Goal: Task Accomplishment & Management: Manage account settings

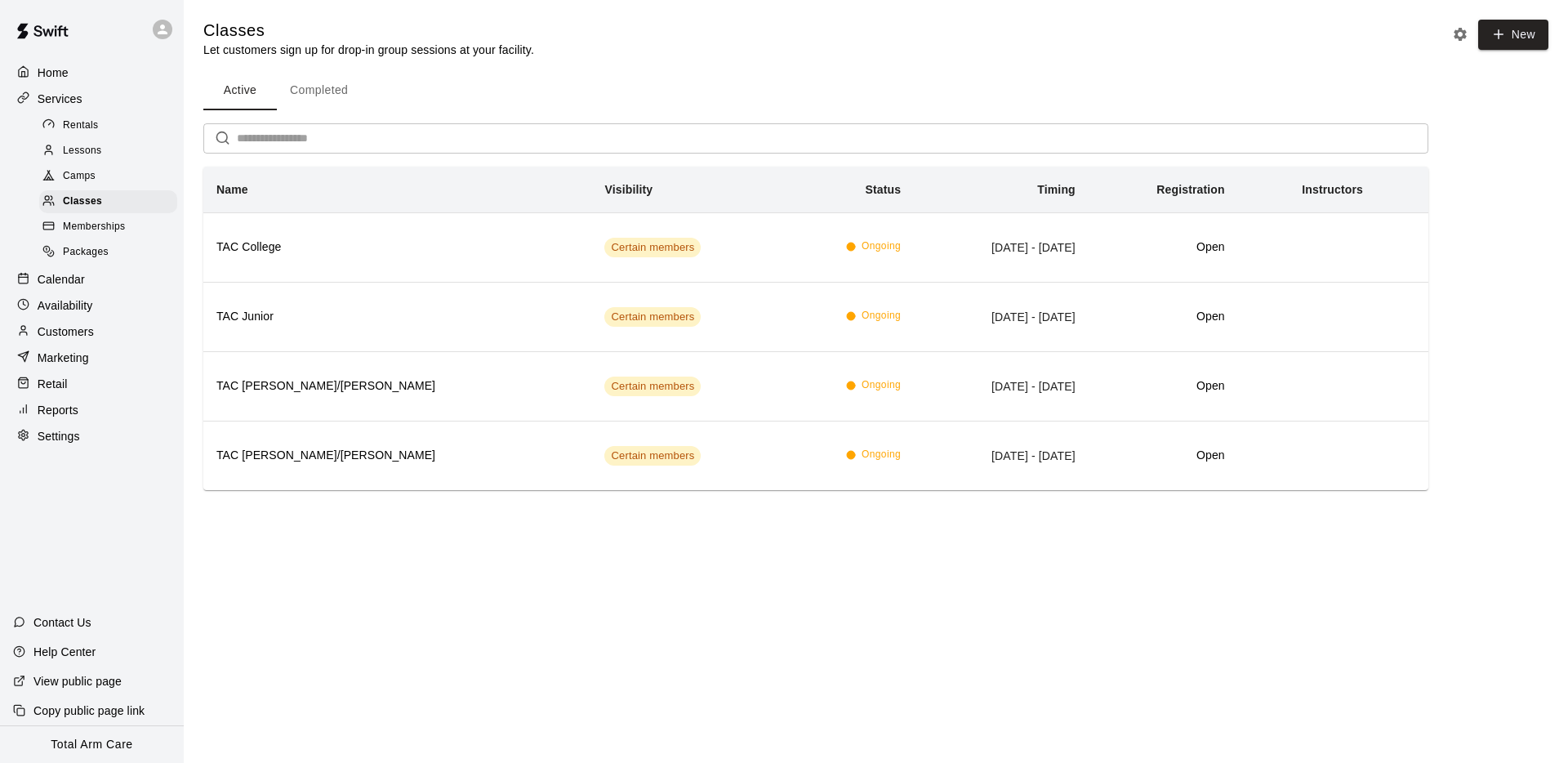
click at [161, 31] on icon at bounding box center [162, 29] width 10 height 10
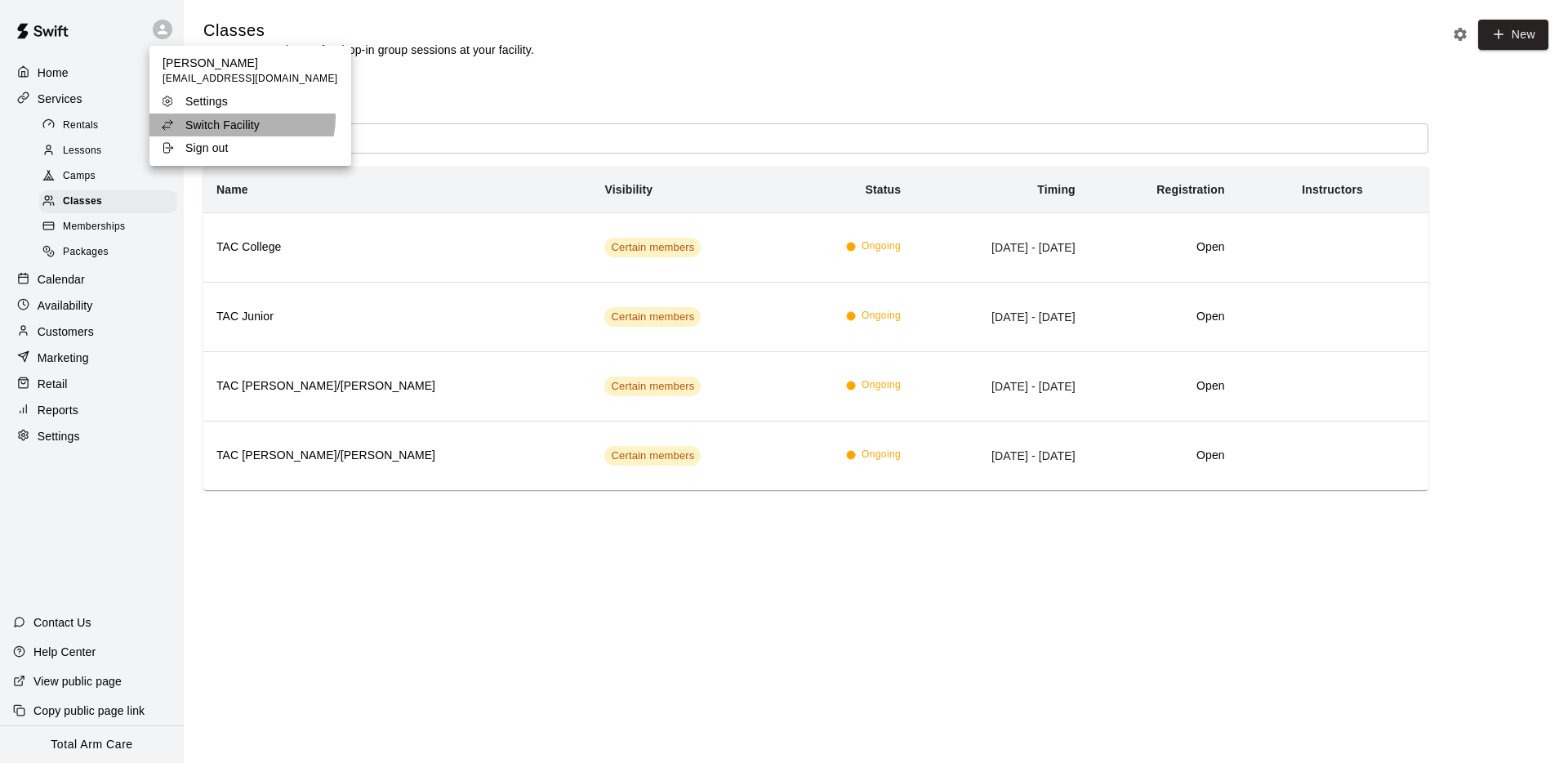
click at [241, 117] on p "Switch Facility" at bounding box center [223, 125] width 75 height 16
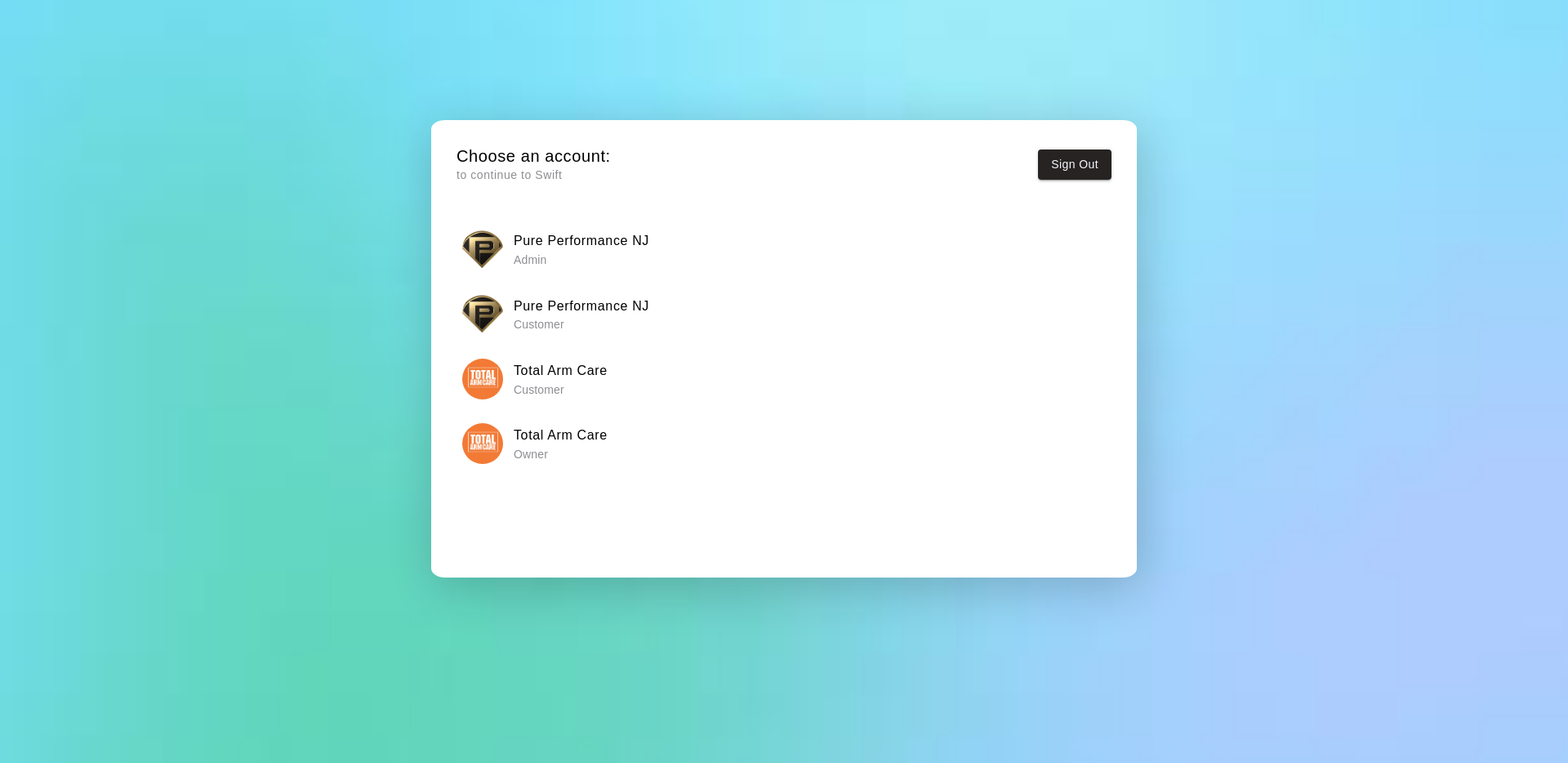
click at [499, 241] on img "button" at bounding box center [482, 249] width 41 height 41
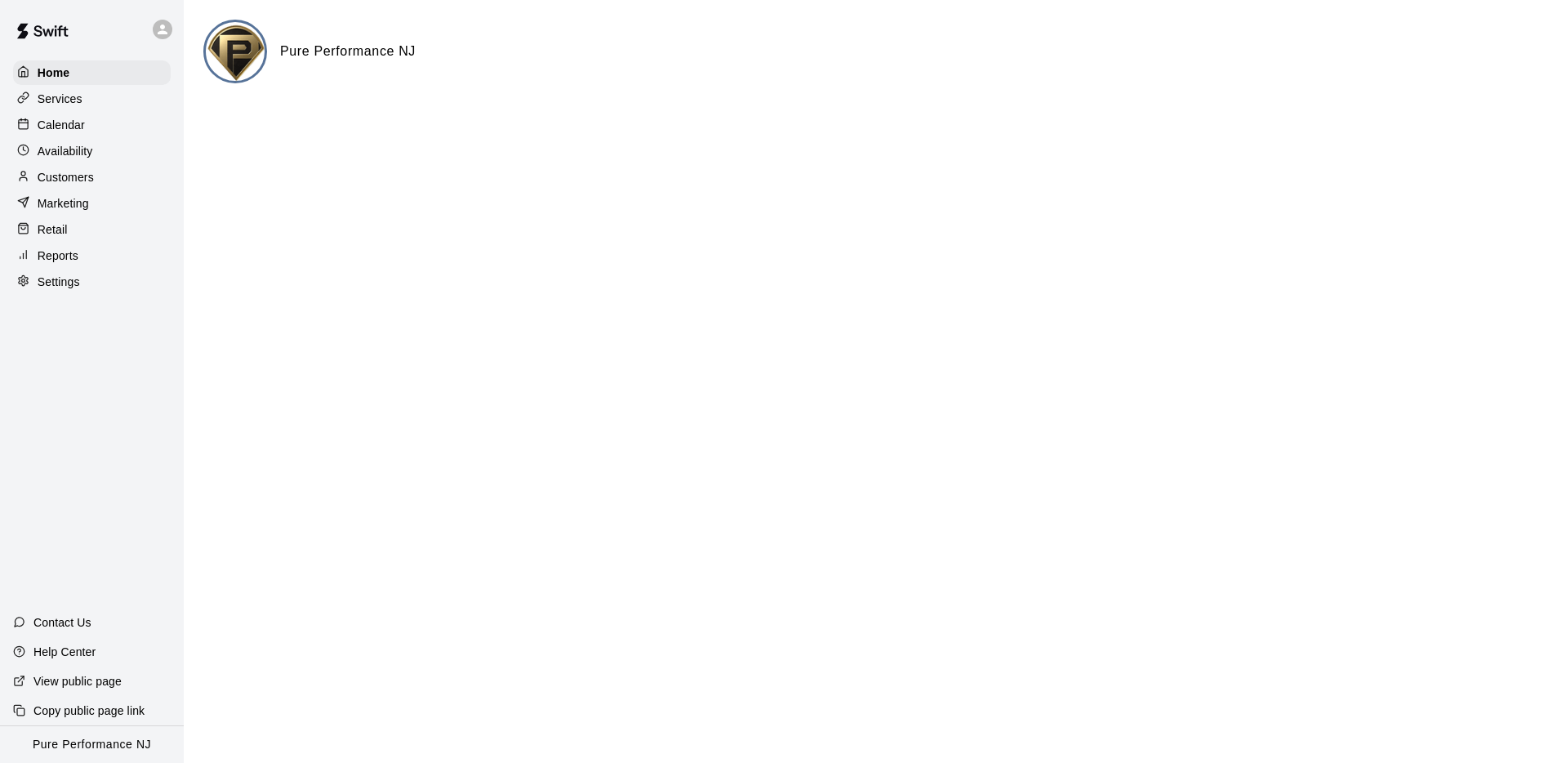
click at [54, 173] on p "Customers" at bounding box center [65, 177] width 56 height 16
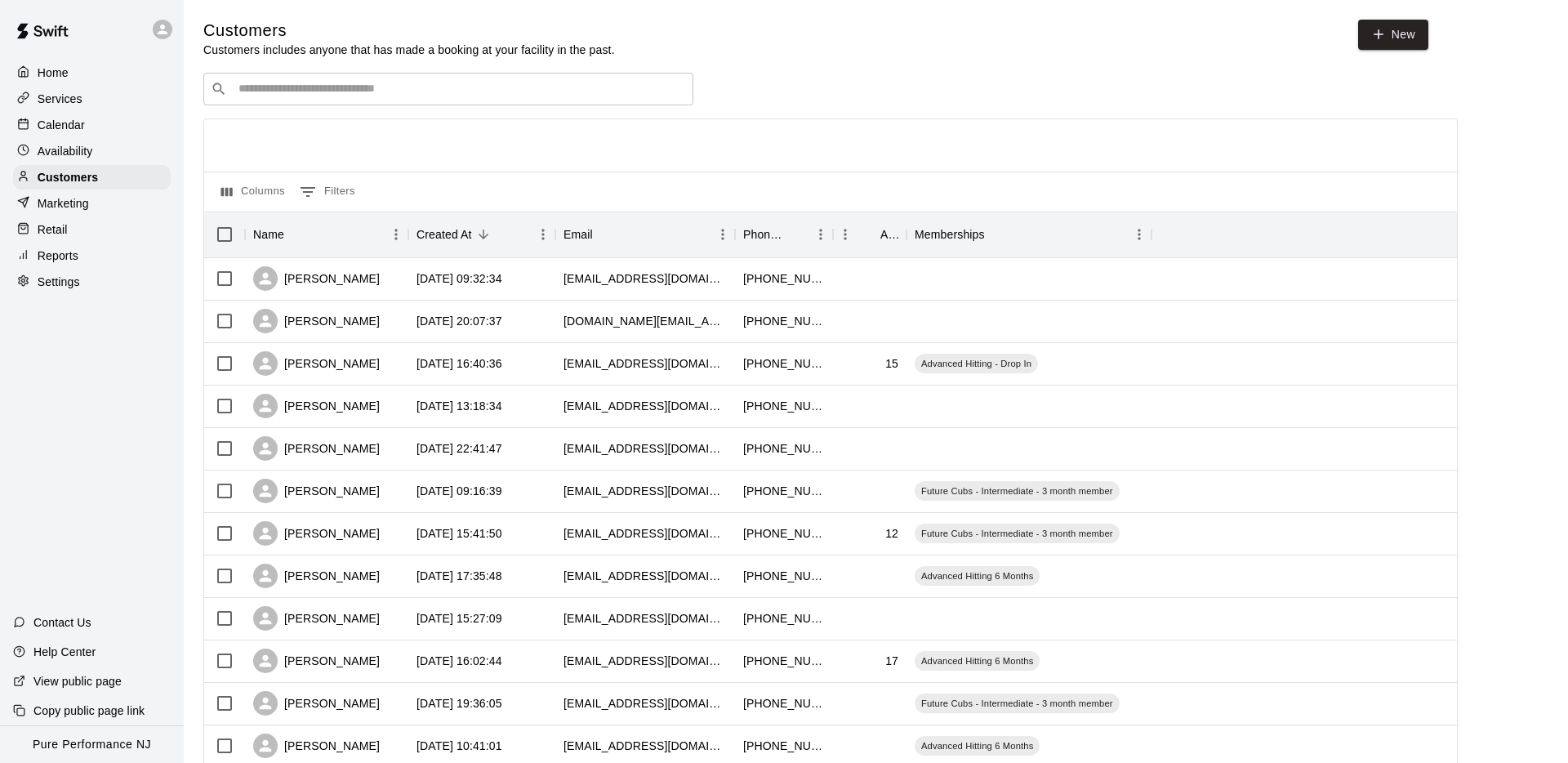
click at [397, 100] on div "​ ​" at bounding box center [448, 89] width 490 height 33
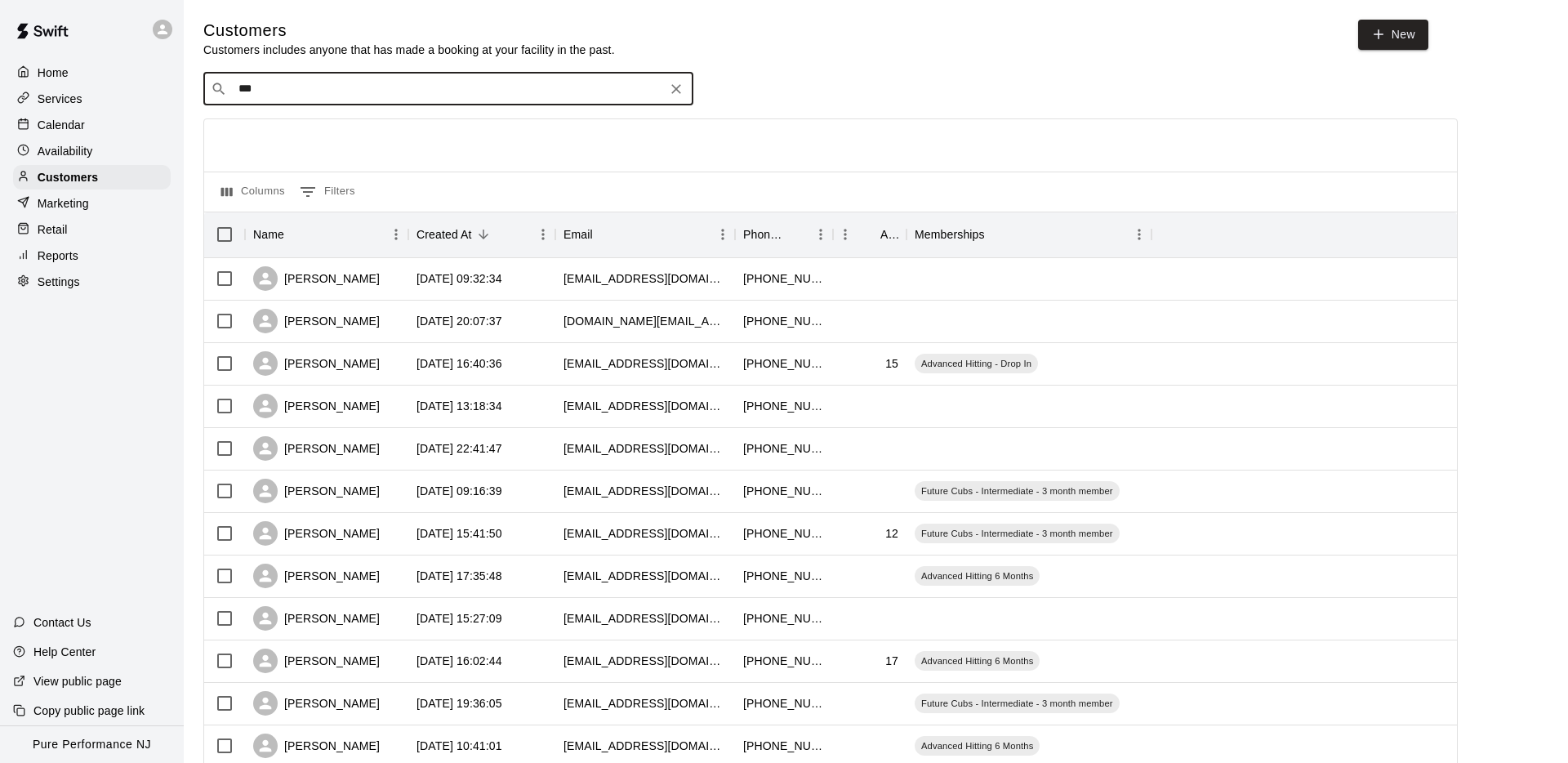
type input "****"
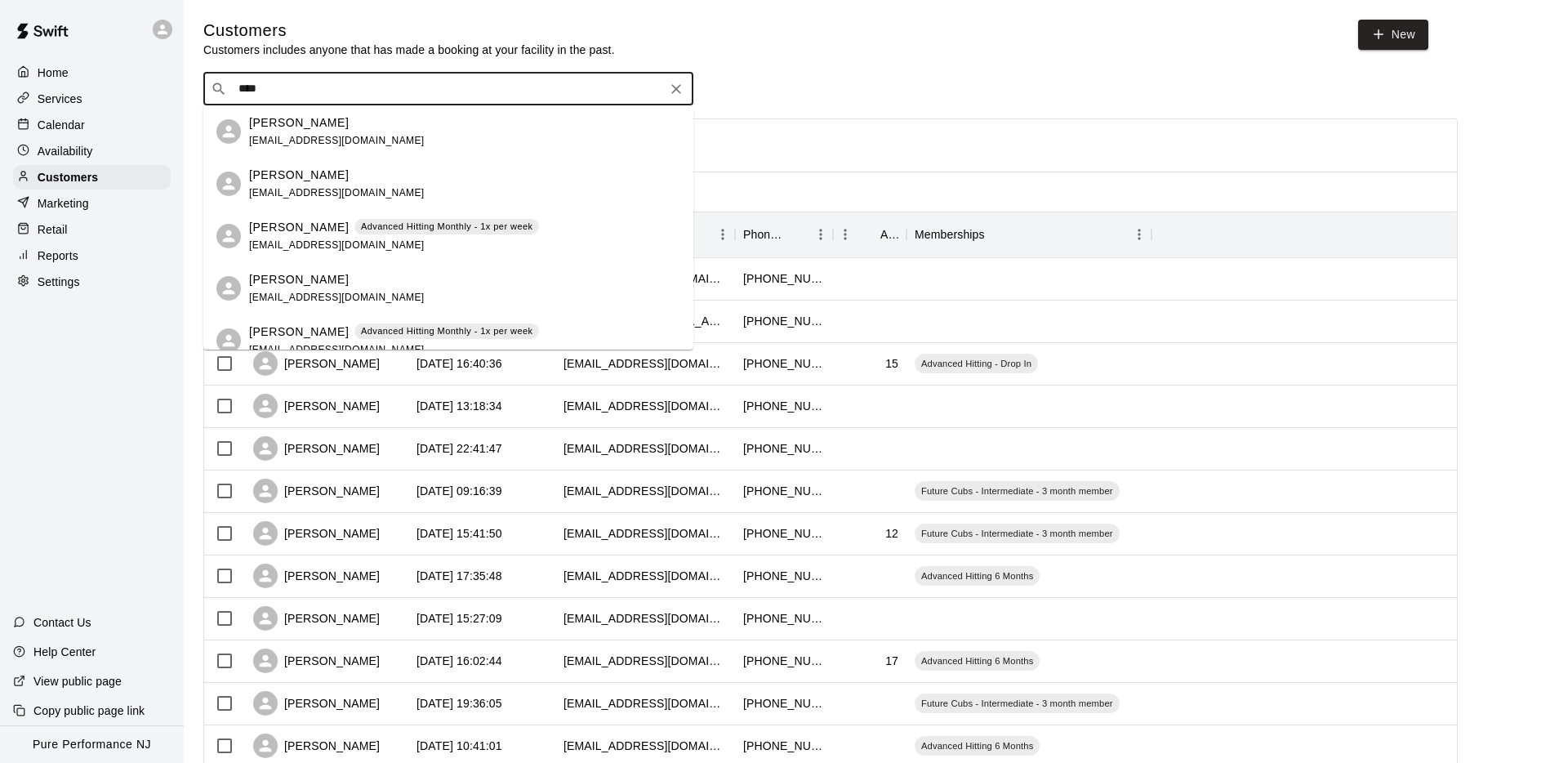
click at [278, 219] on p "[PERSON_NAME]" at bounding box center [299, 227] width 100 height 17
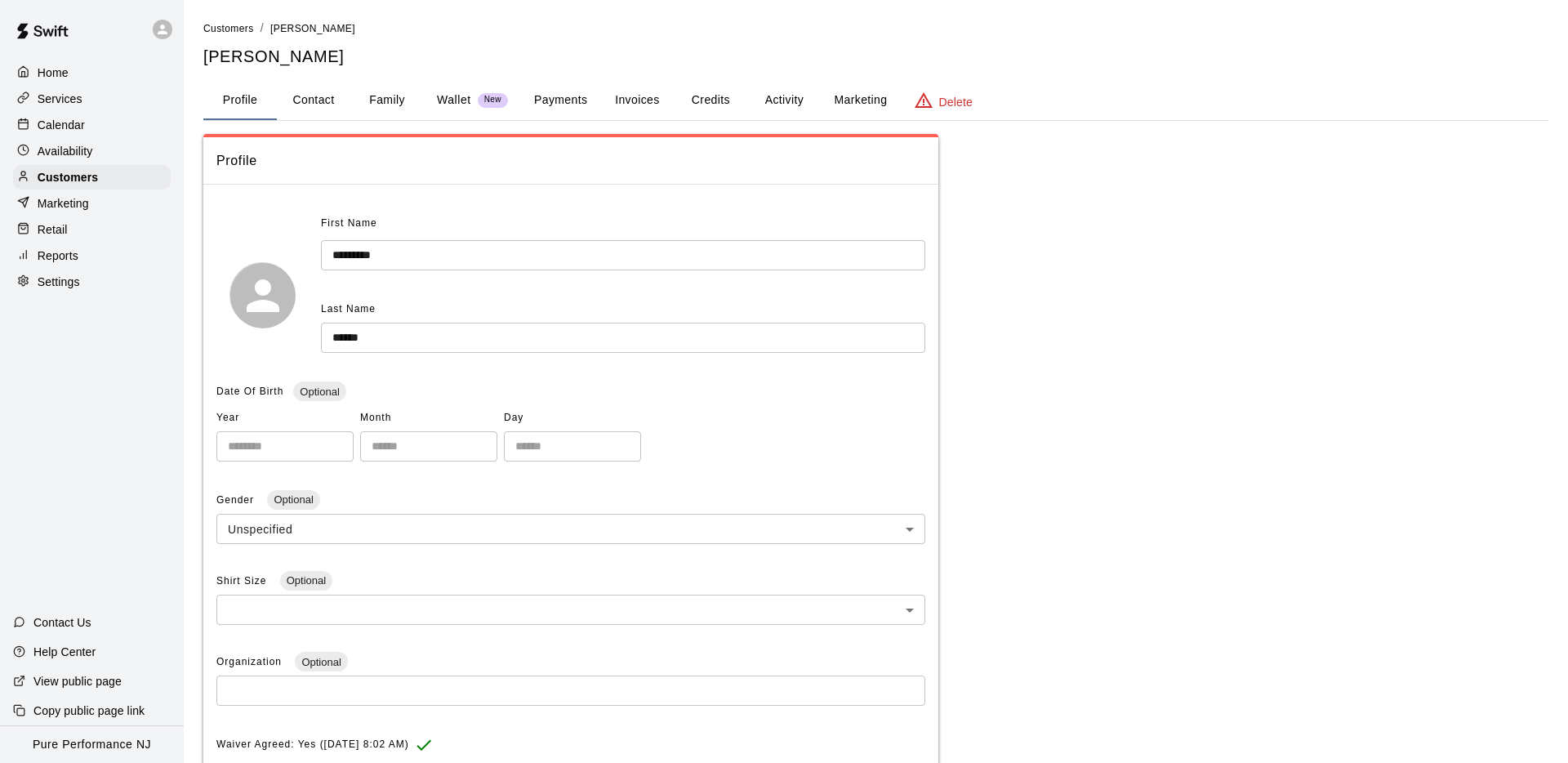
click at [801, 101] on button "Activity" at bounding box center [784, 100] width 74 height 39
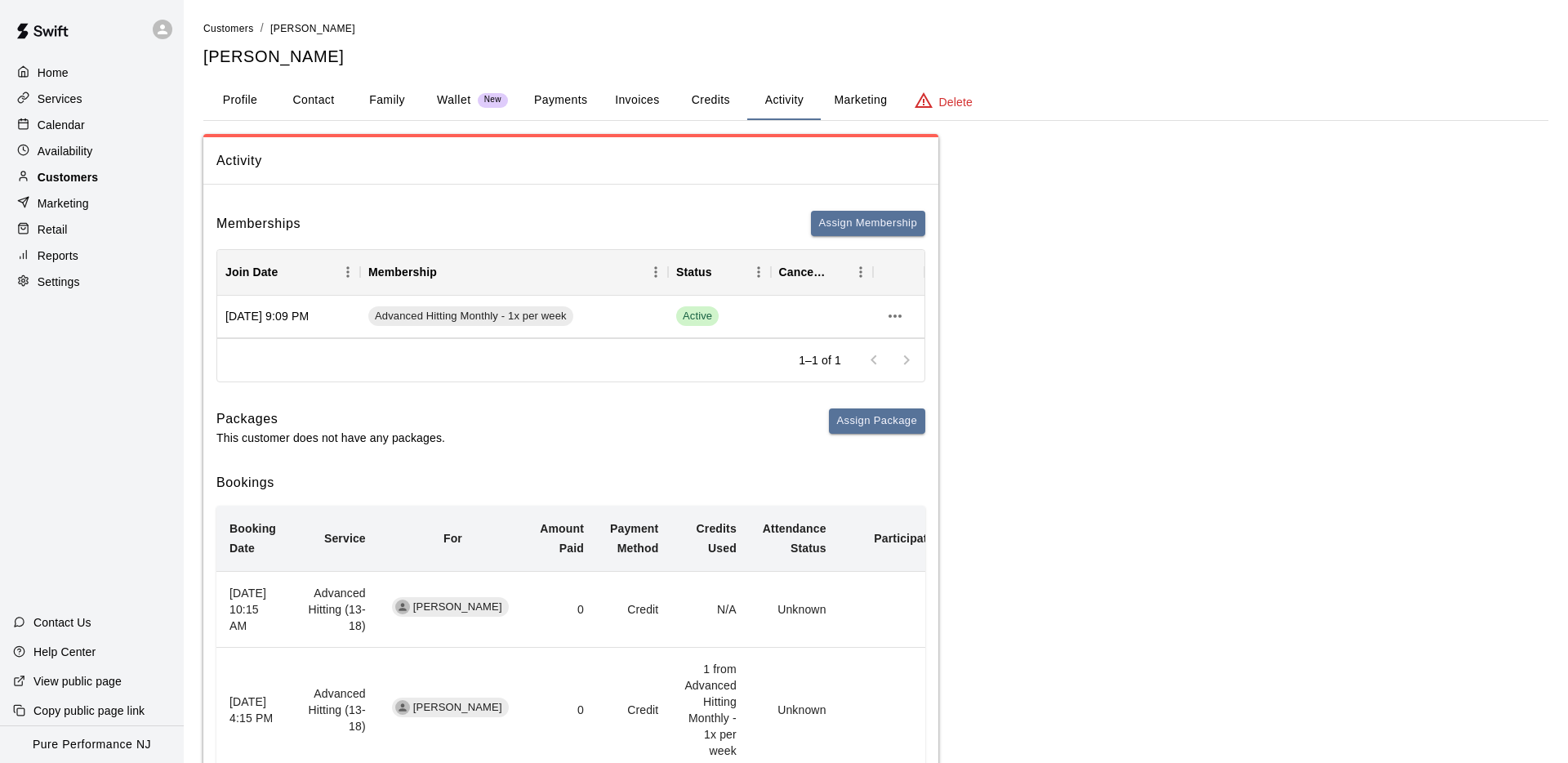
click at [108, 174] on div "Customers" at bounding box center [91, 176] width 157 height 25
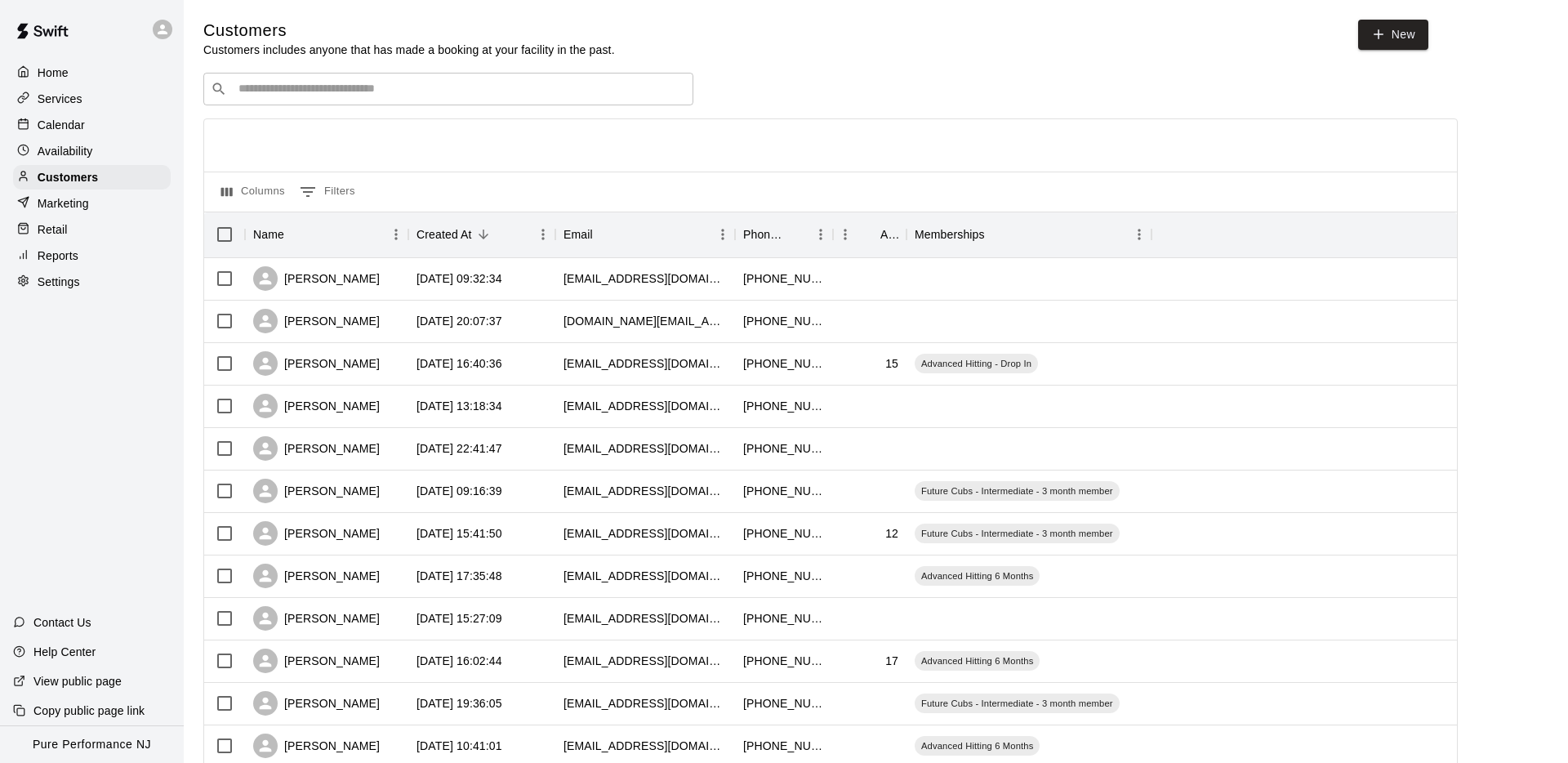
click at [303, 77] on div "​ ​" at bounding box center [448, 89] width 490 height 33
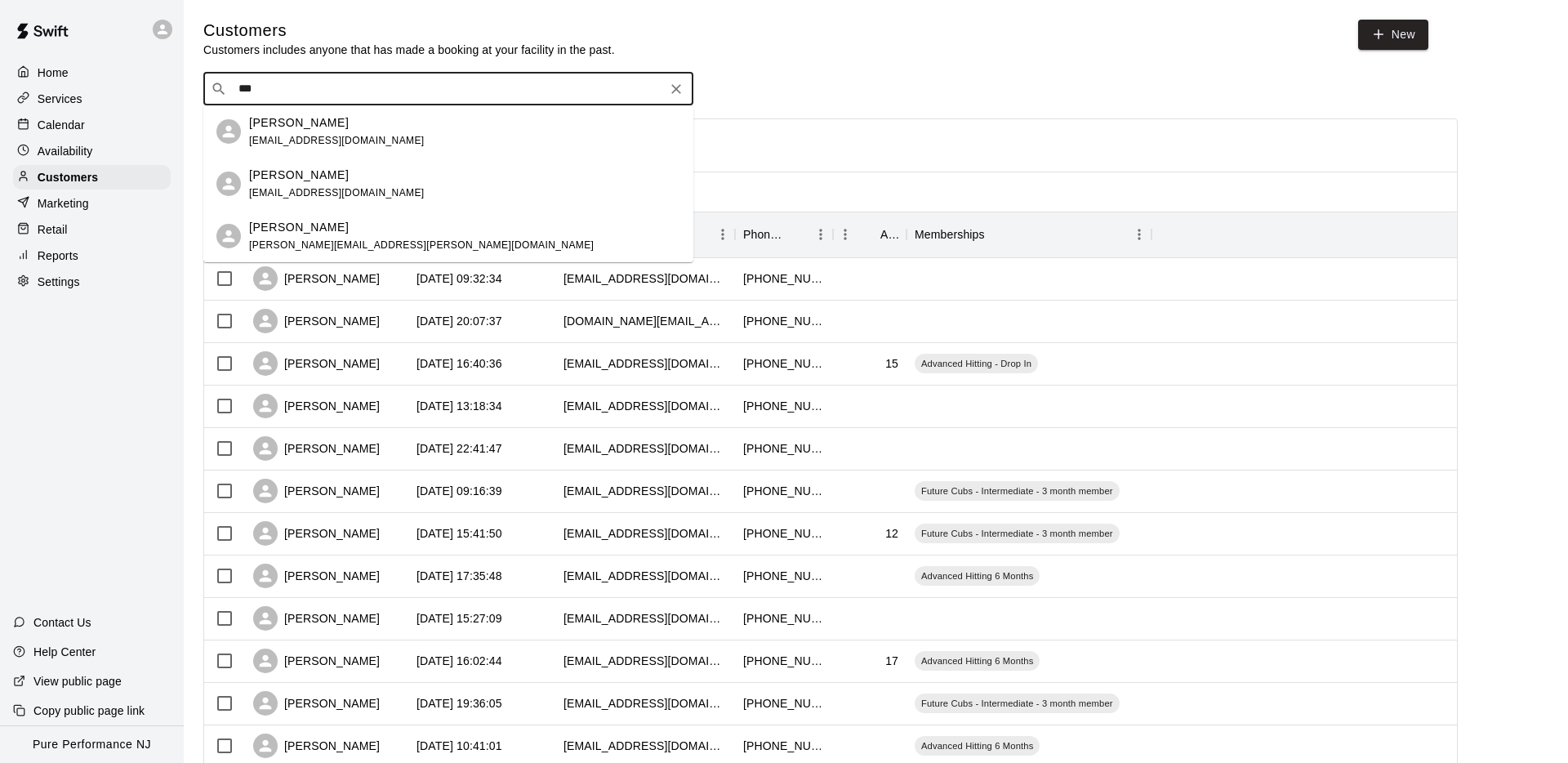
type input "***"
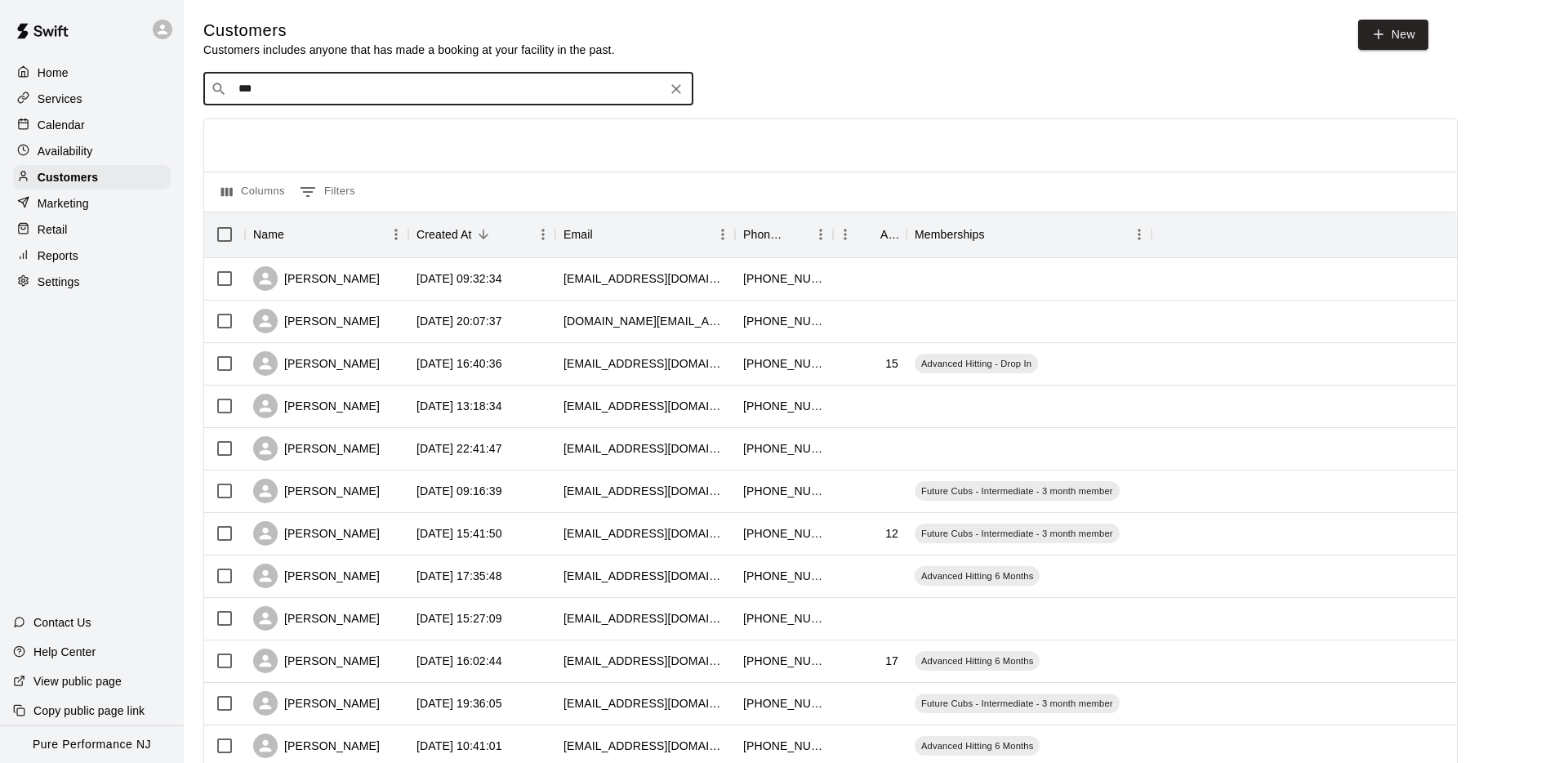
click at [65, 114] on div "Calendar" at bounding box center [91, 125] width 157 height 25
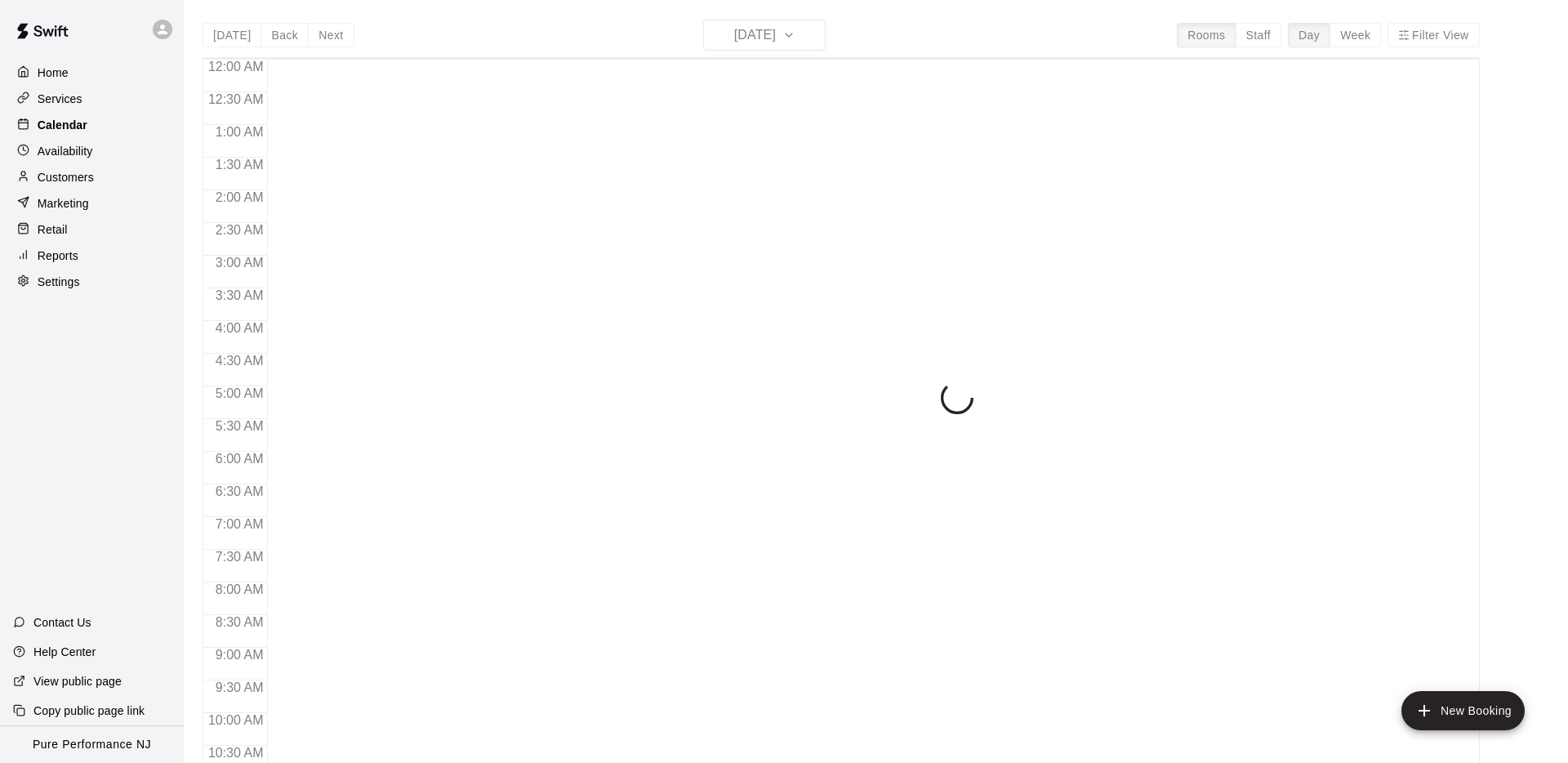
scroll to position [847, 0]
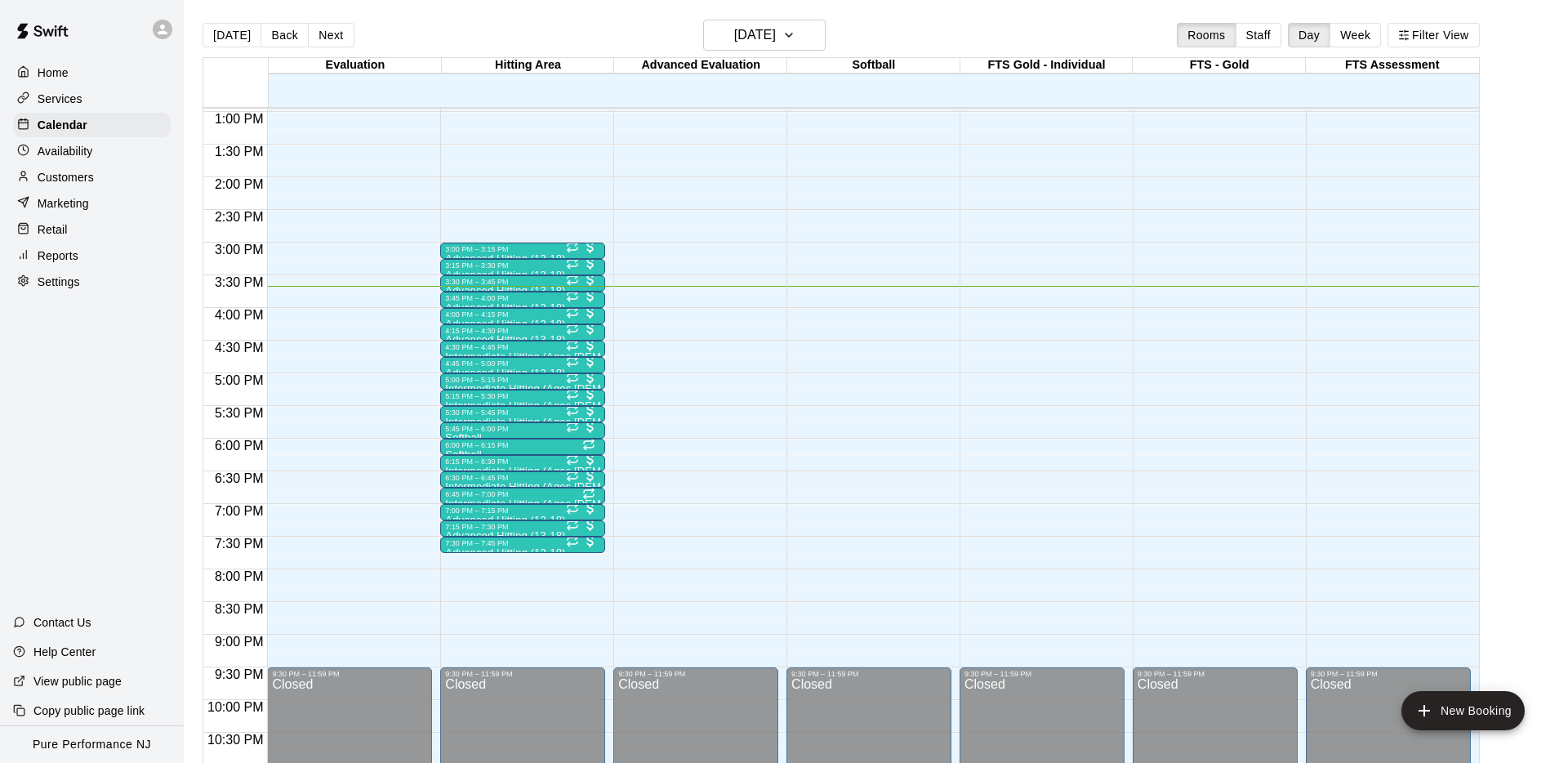
click at [166, 34] on icon at bounding box center [162, 29] width 10 height 10
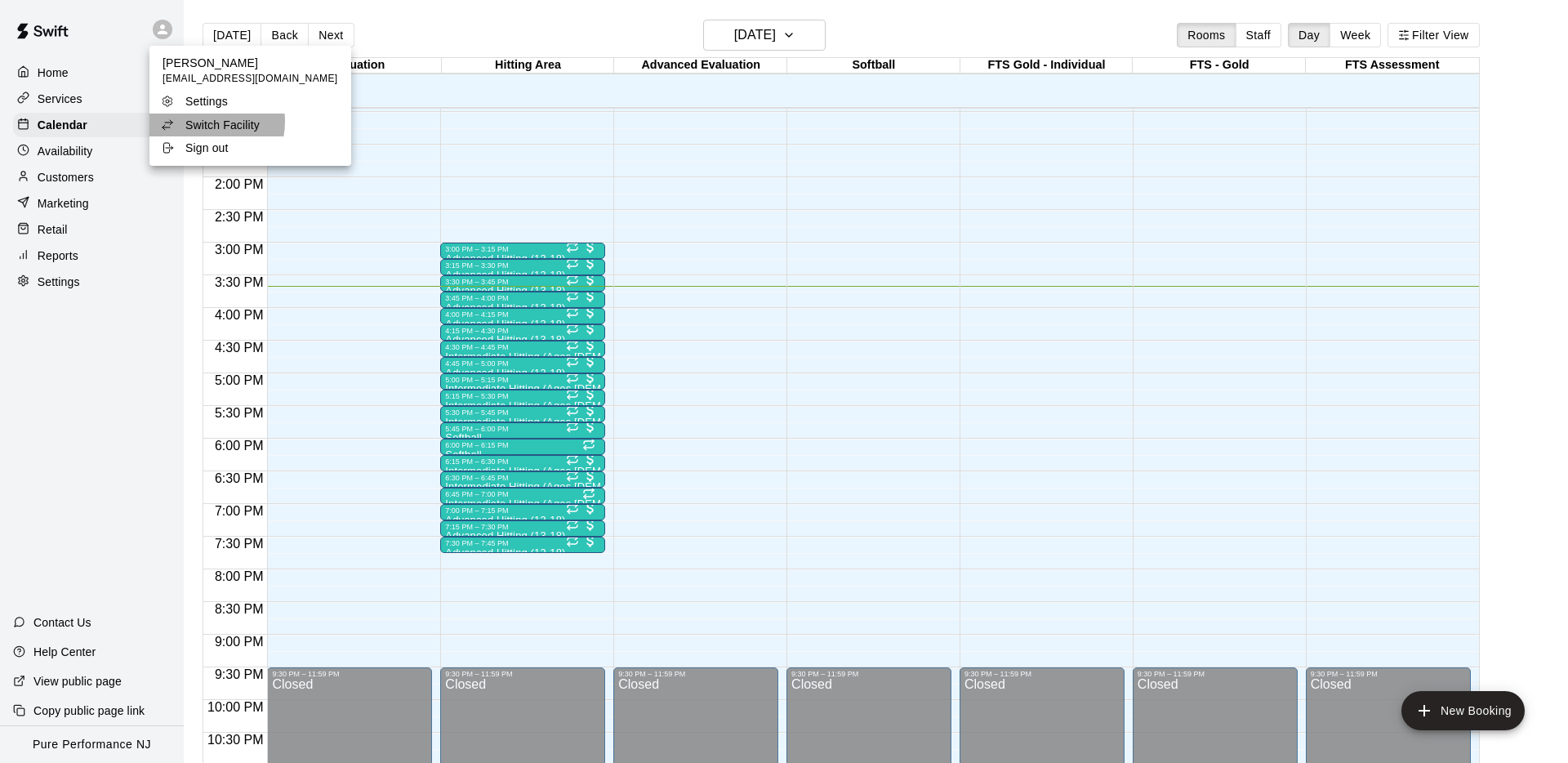
click at [196, 122] on p "Switch Facility" at bounding box center [223, 125] width 75 height 16
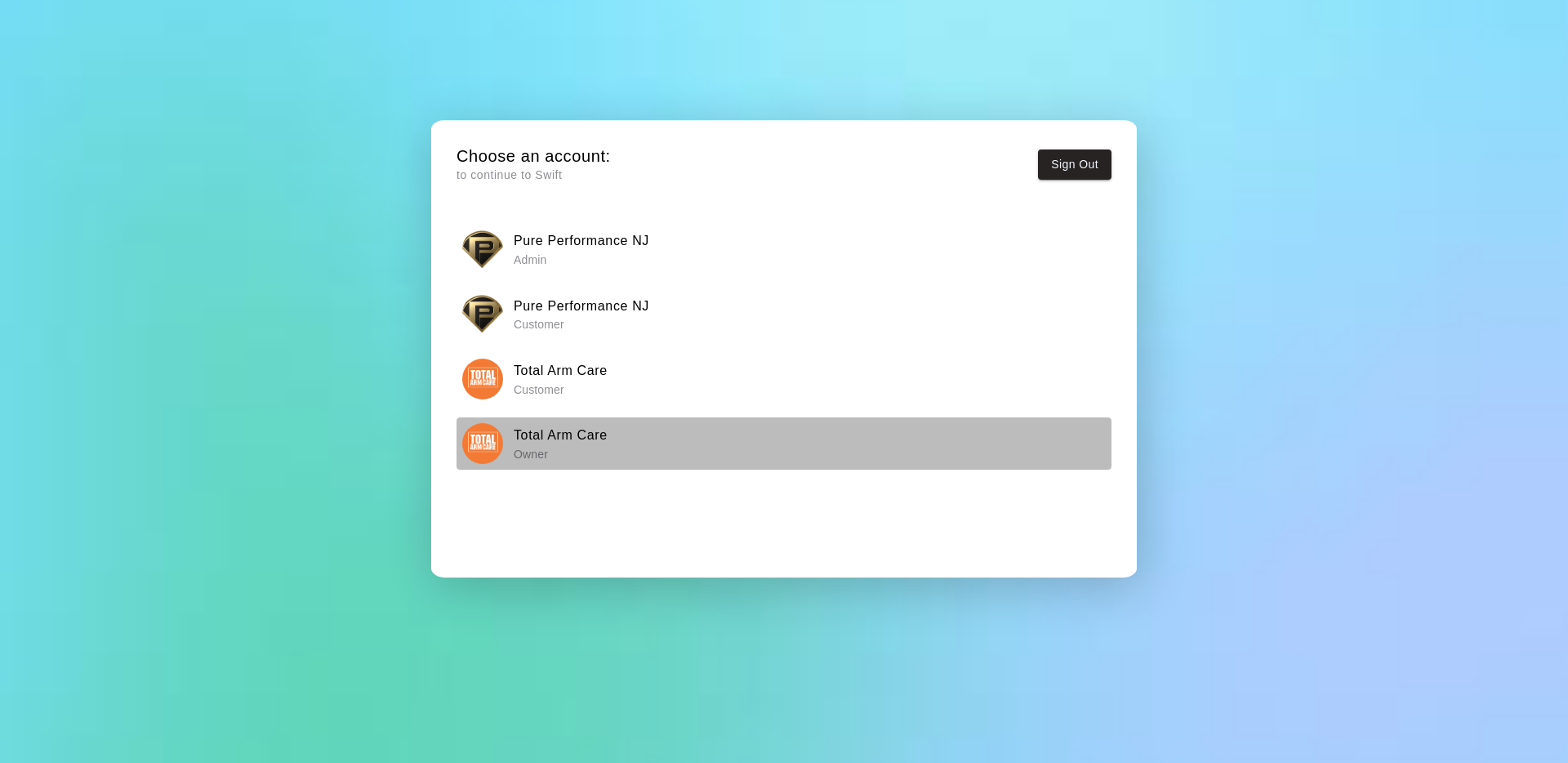
click at [493, 433] on img "button" at bounding box center [482, 443] width 41 height 41
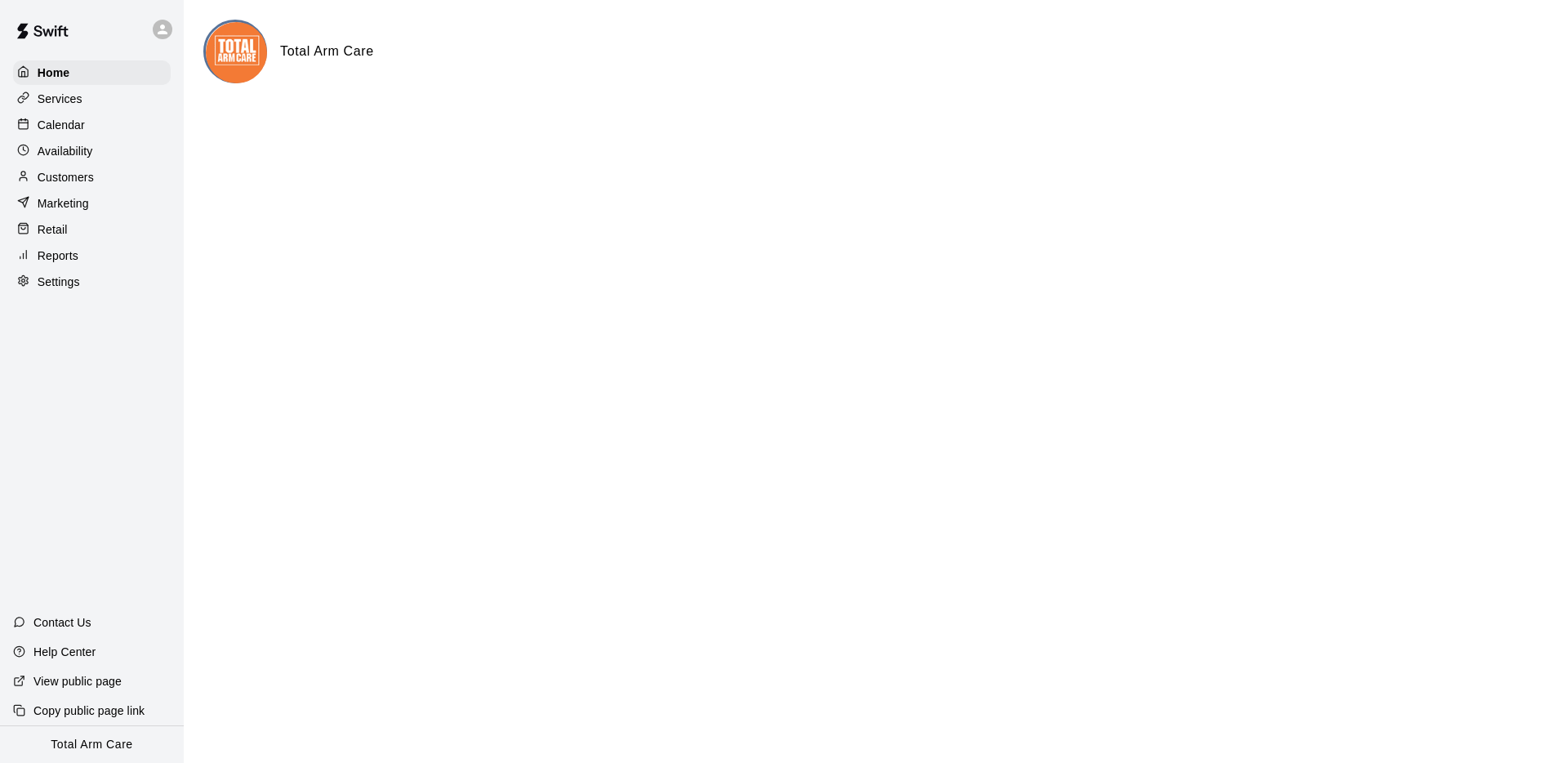
click at [31, 122] on div at bounding box center [27, 125] width 20 height 15
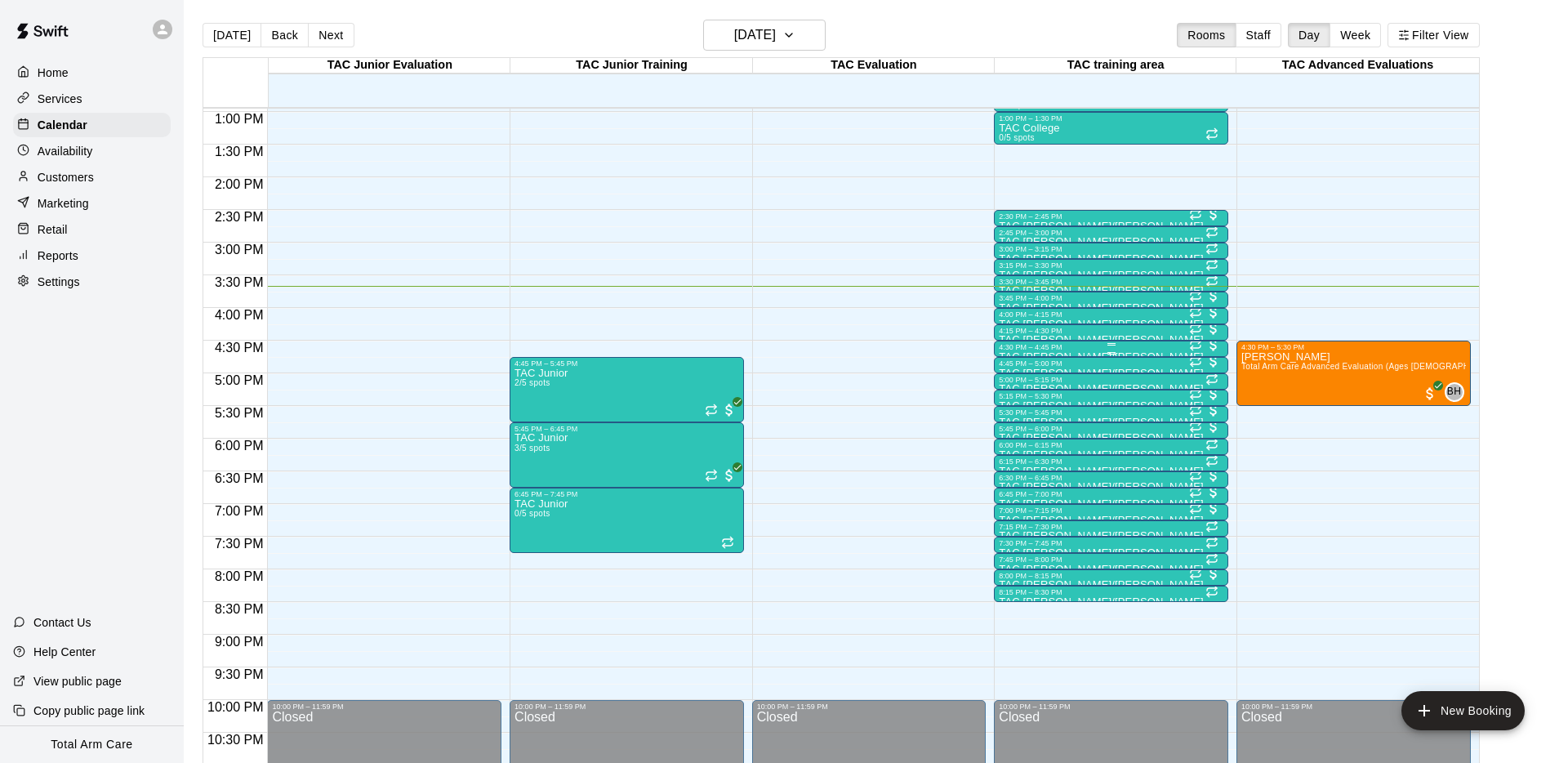
scroll to position [843, 0]
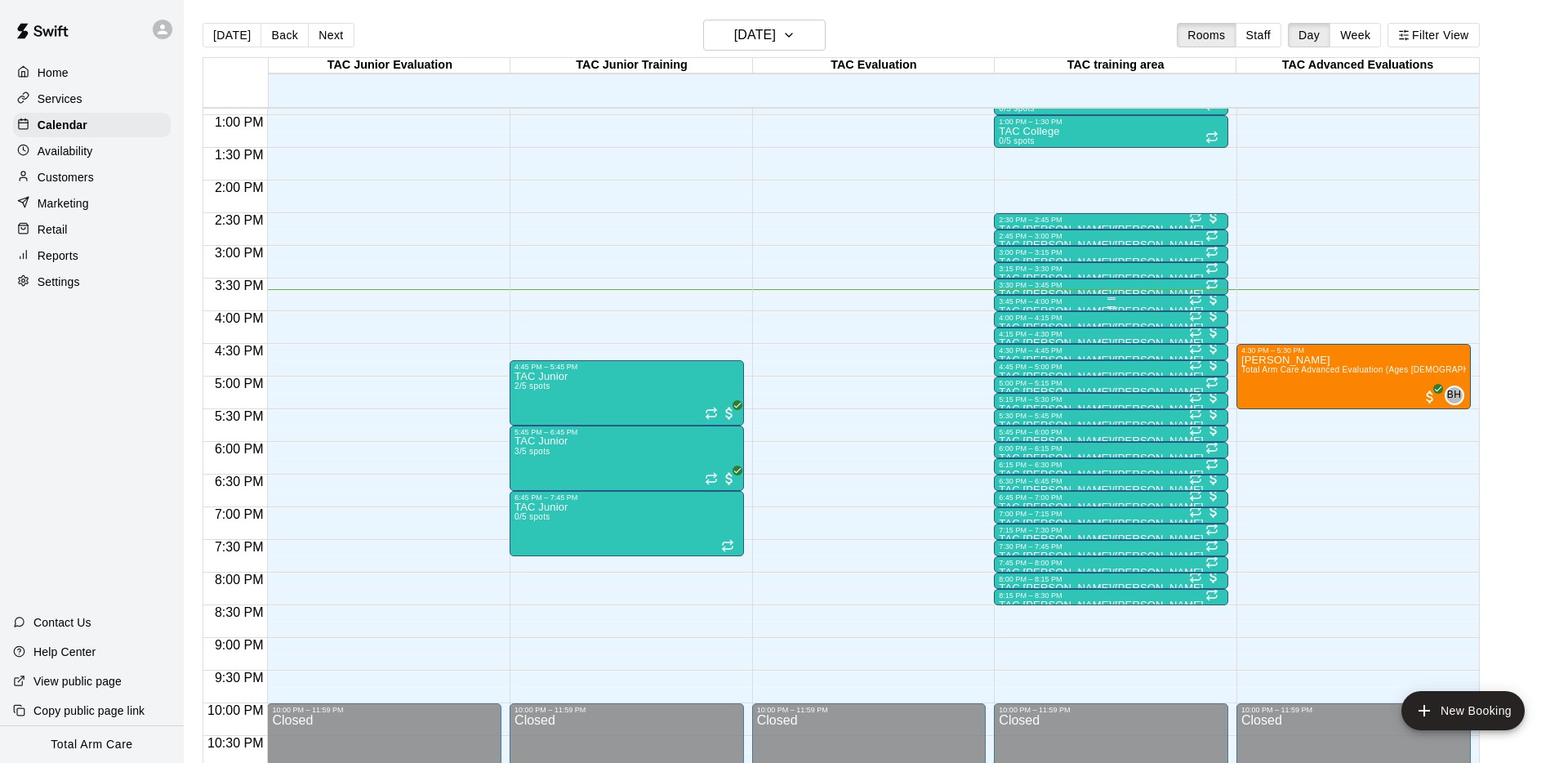
click at [1063, 302] on div "3:45 PM – 4:00 PM" at bounding box center [1111, 301] width 225 height 8
click at [1017, 357] on img "edit" at bounding box center [1016, 352] width 19 height 19
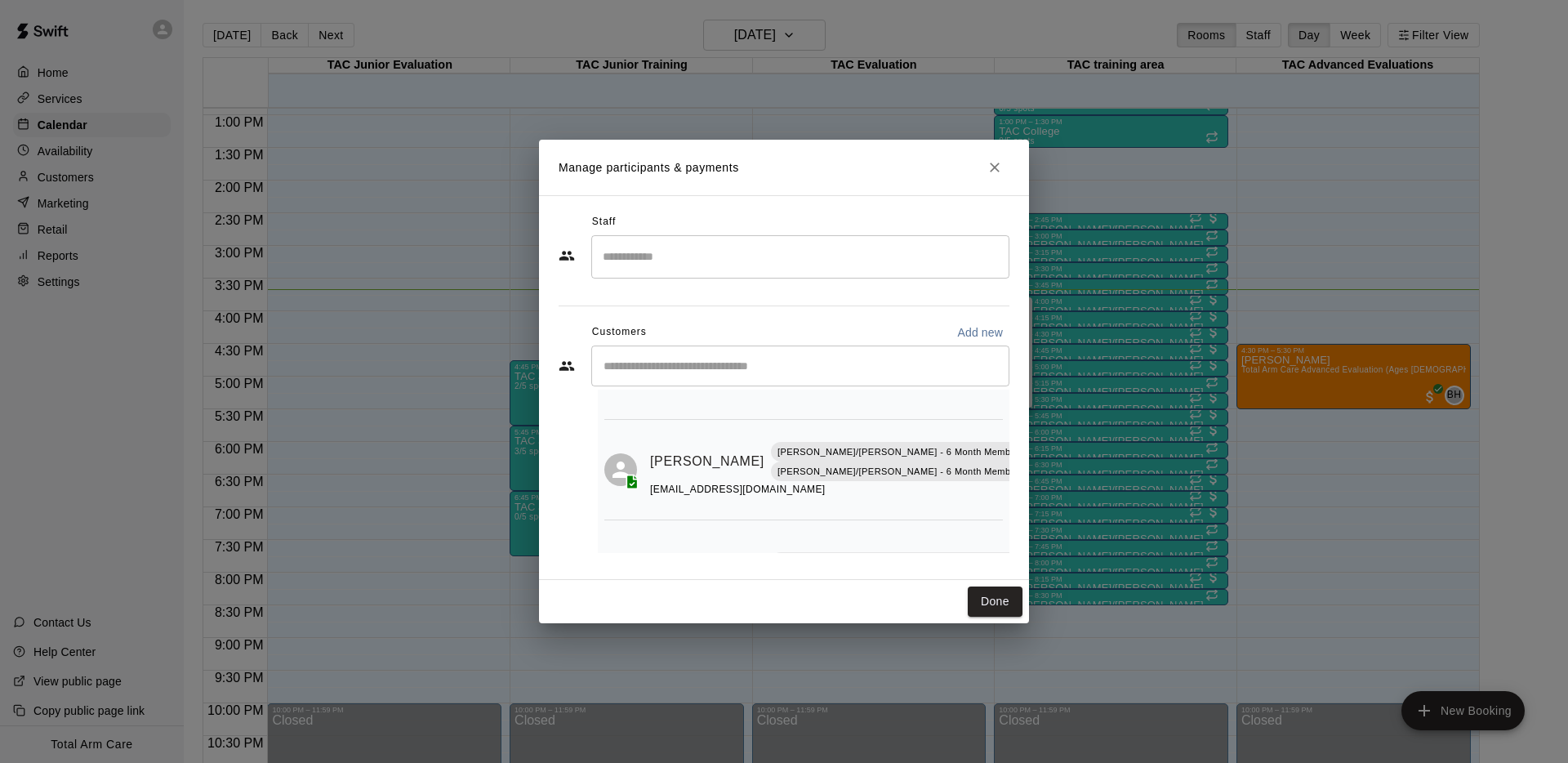
scroll to position [0, 0]
click at [996, 164] on icon "Close" at bounding box center [994, 167] width 16 height 16
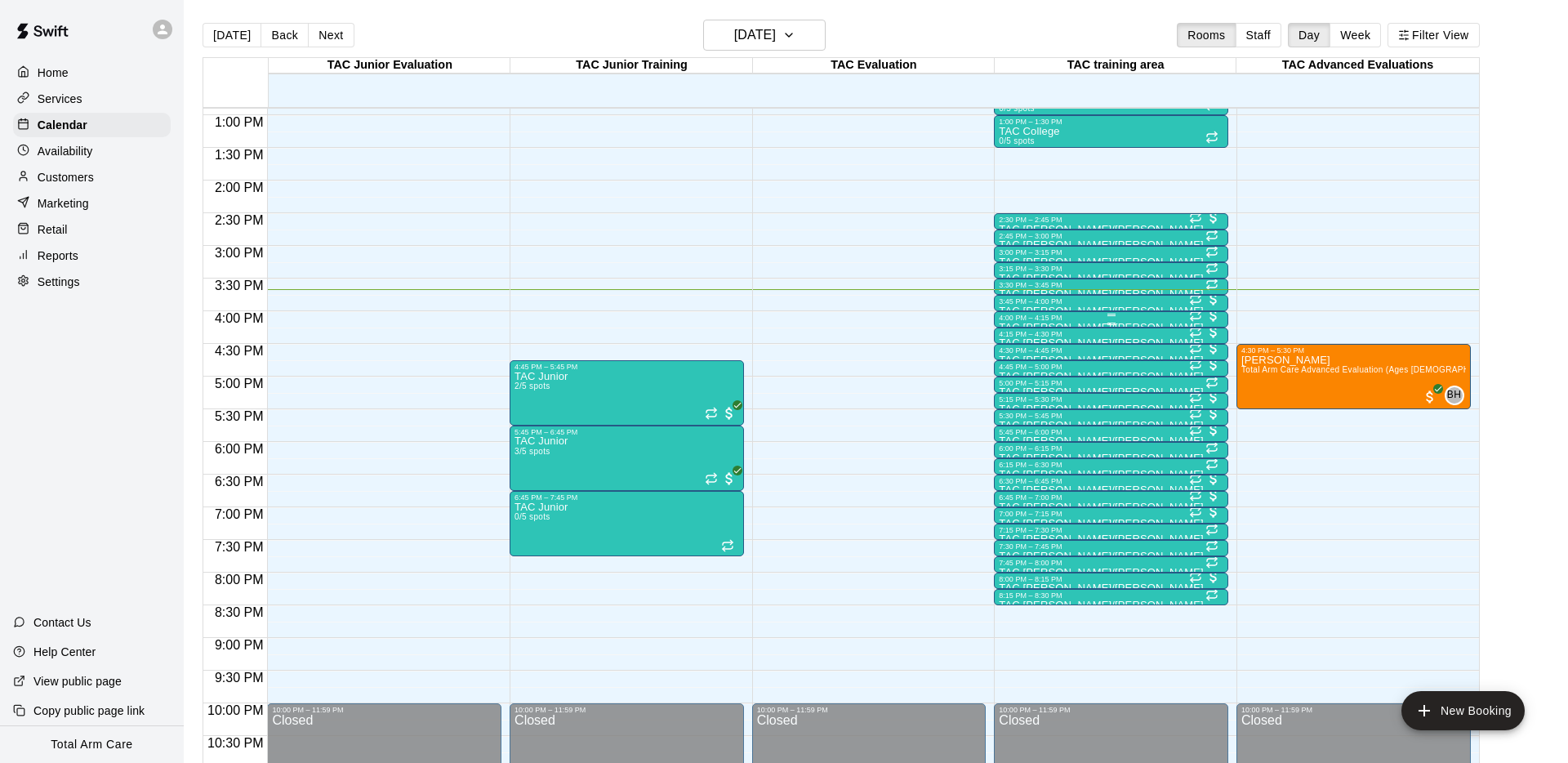
click at [1073, 318] on div "4:00 PM – 4:15 PM" at bounding box center [1111, 317] width 225 height 8
click at [1012, 374] on img "edit" at bounding box center [1016, 368] width 19 height 19
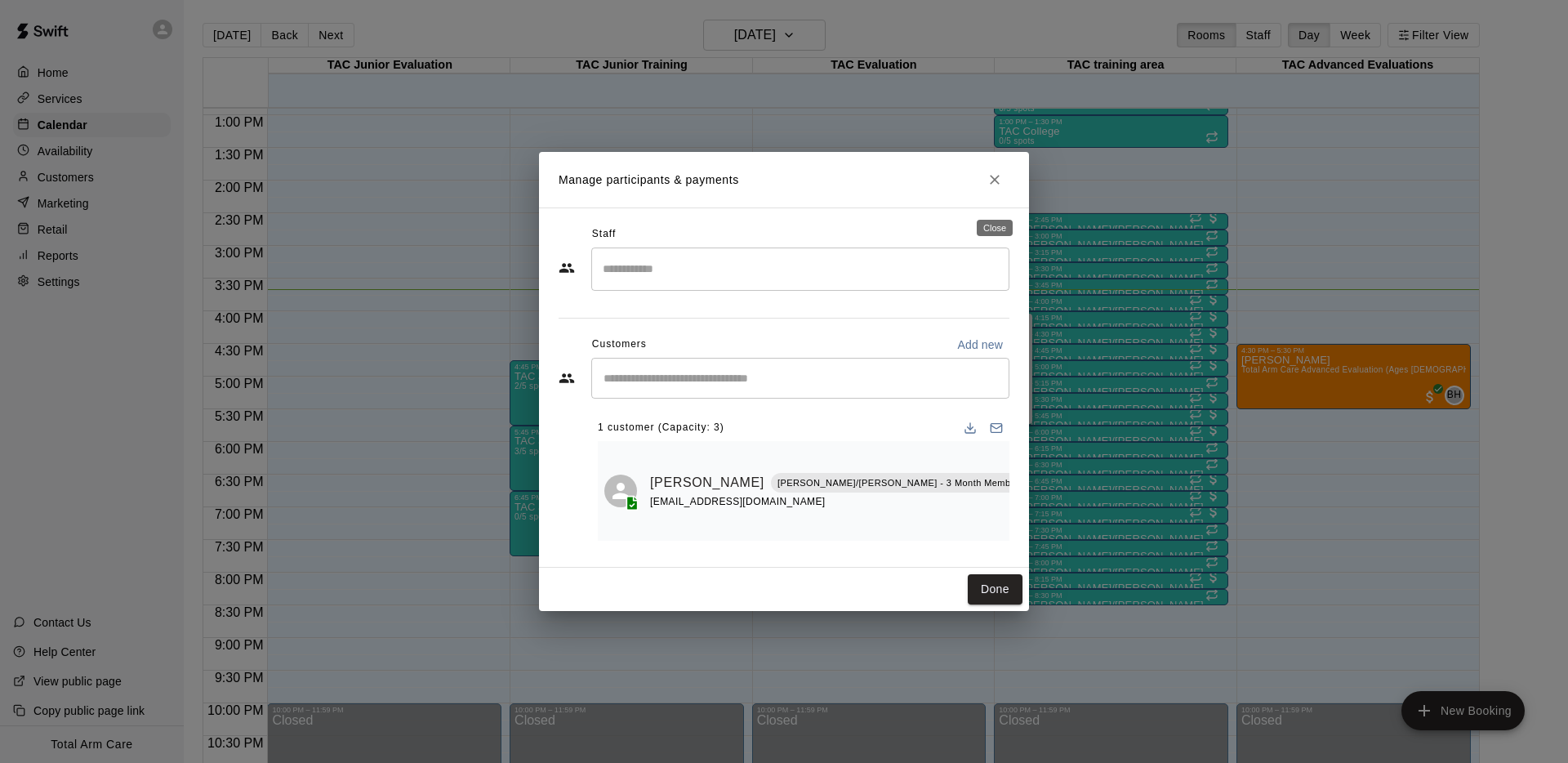
click at [991, 186] on icon "Close" at bounding box center [994, 180] width 16 height 16
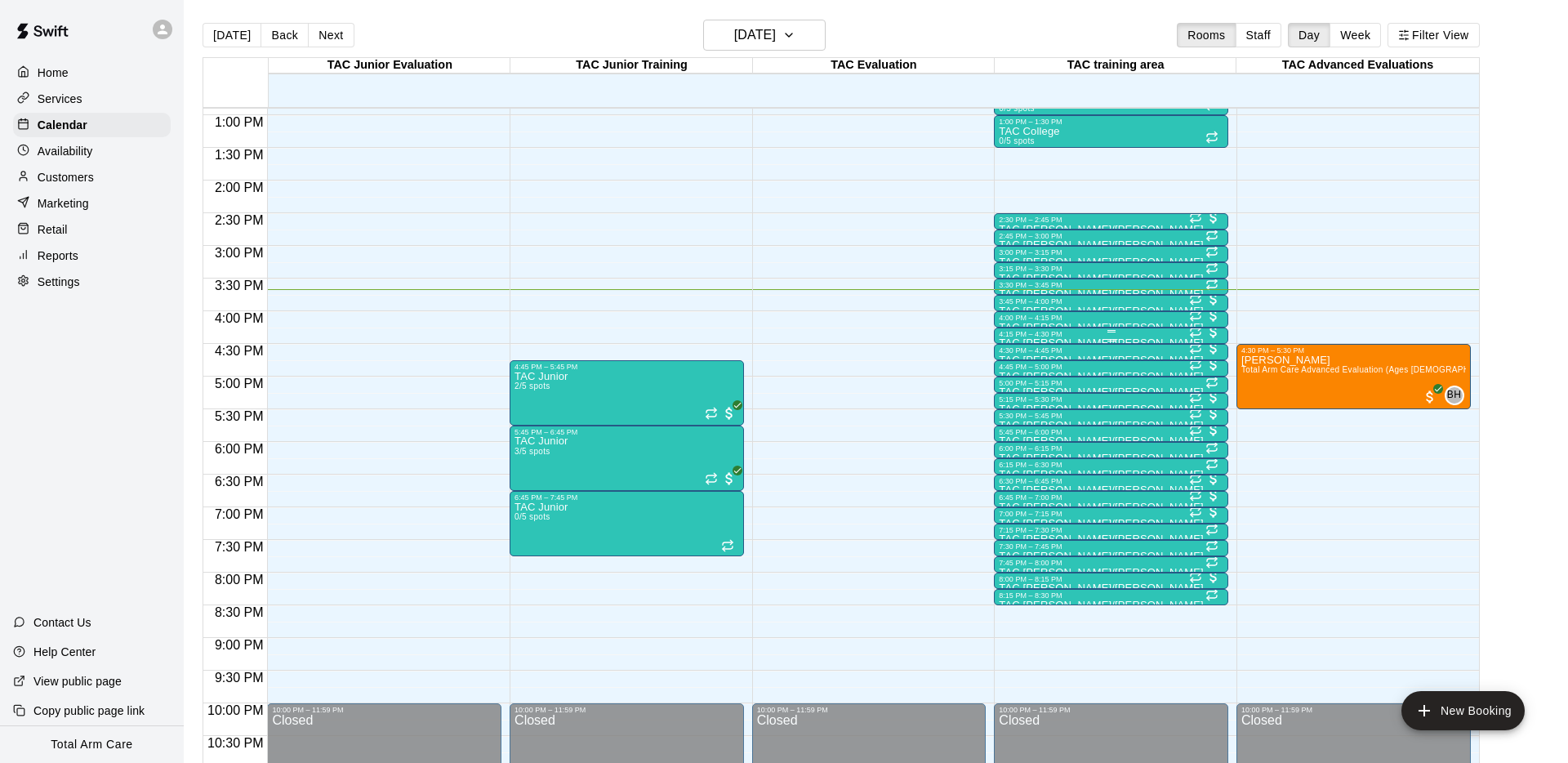
click at [1048, 333] on div "4:15 PM – 4:30 PM" at bounding box center [1111, 334] width 225 height 8
click at [1014, 390] on img "edit" at bounding box center [1016, 385] width 19 height 19
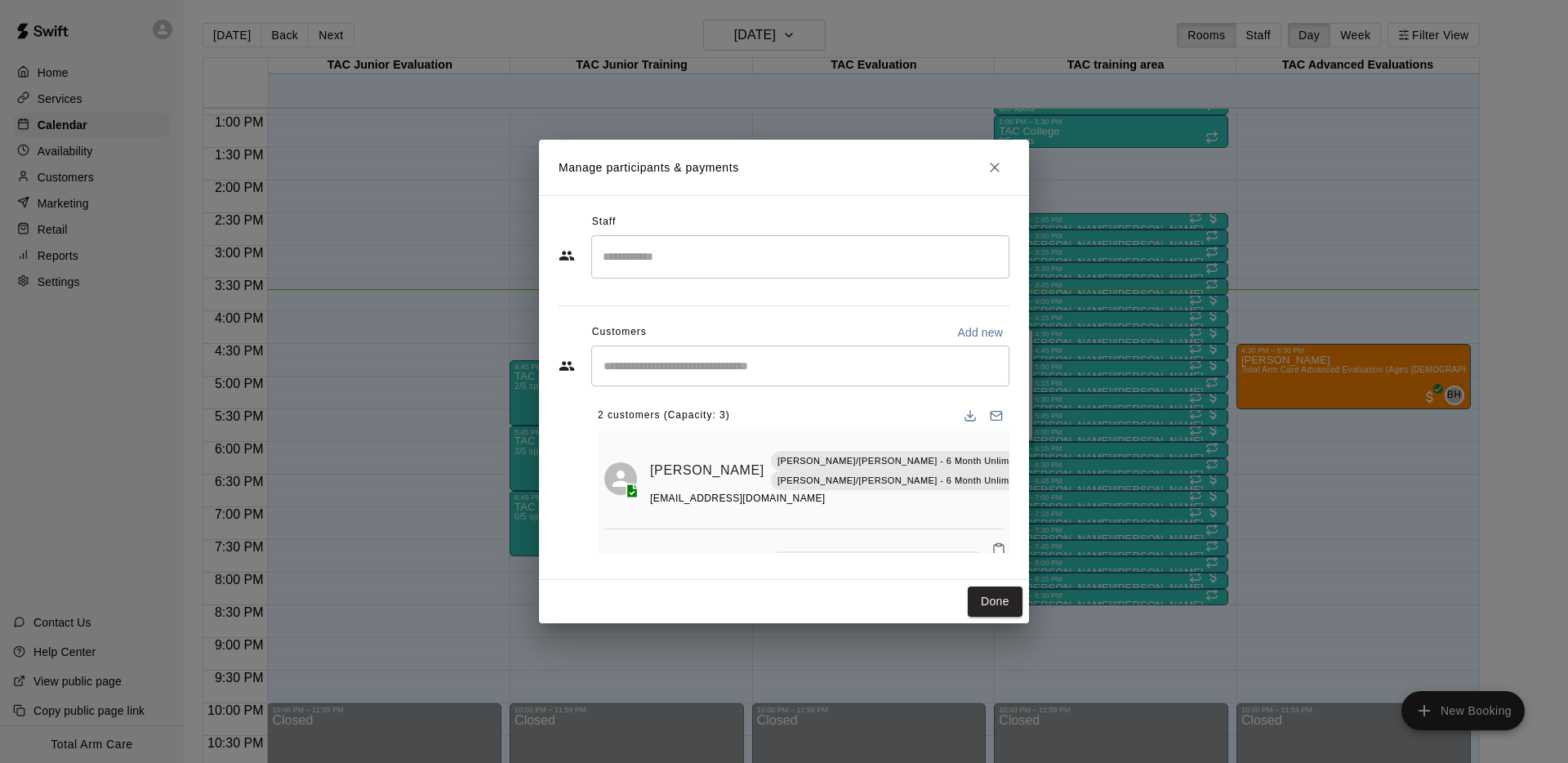
scroll to position [56, 0]
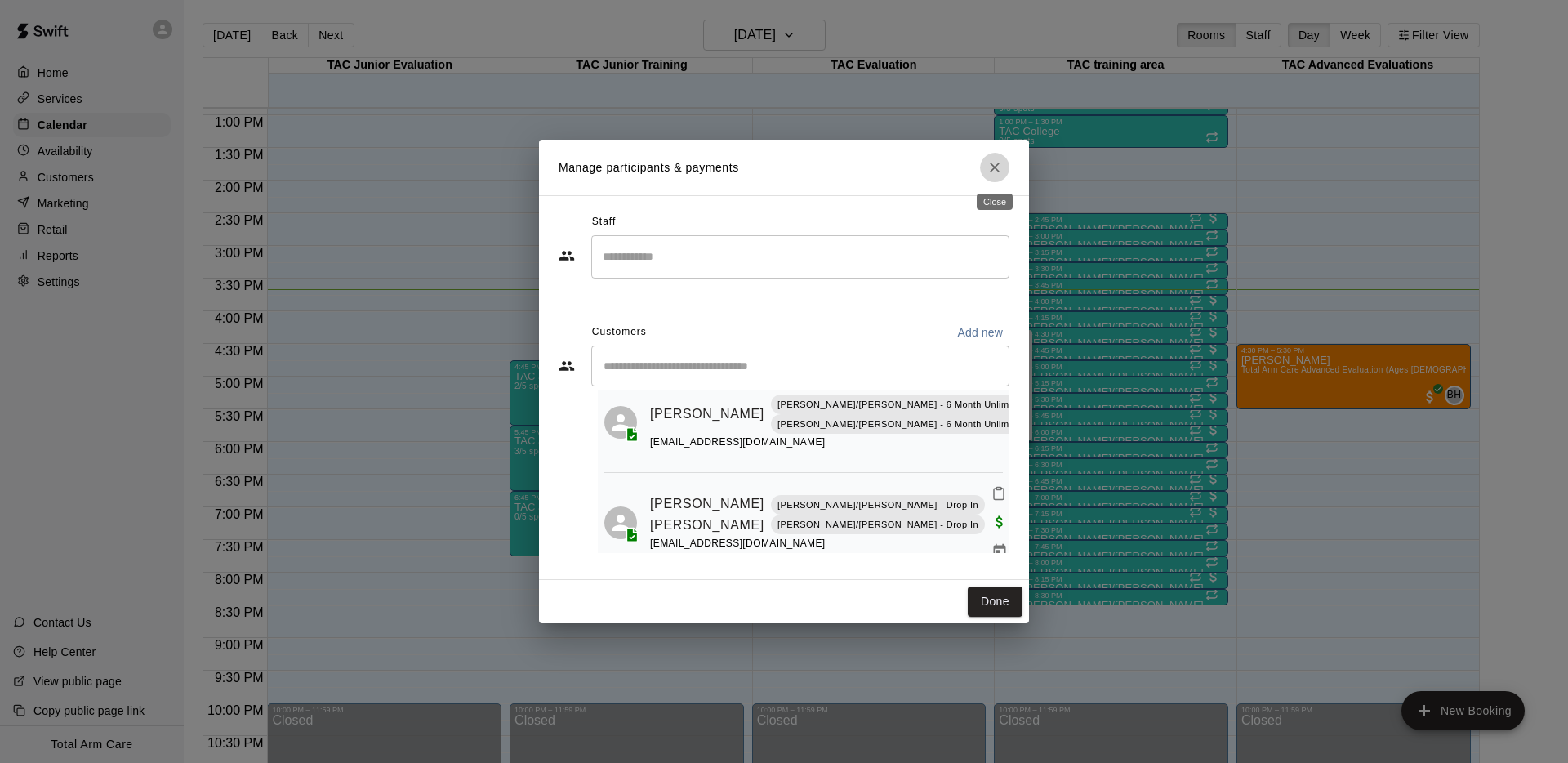
click at [990, 168] on icon "Close" at bounding box center [994, 167] width 16 height 16
